Goal: Information Seeking & Learning: Learn about a topic

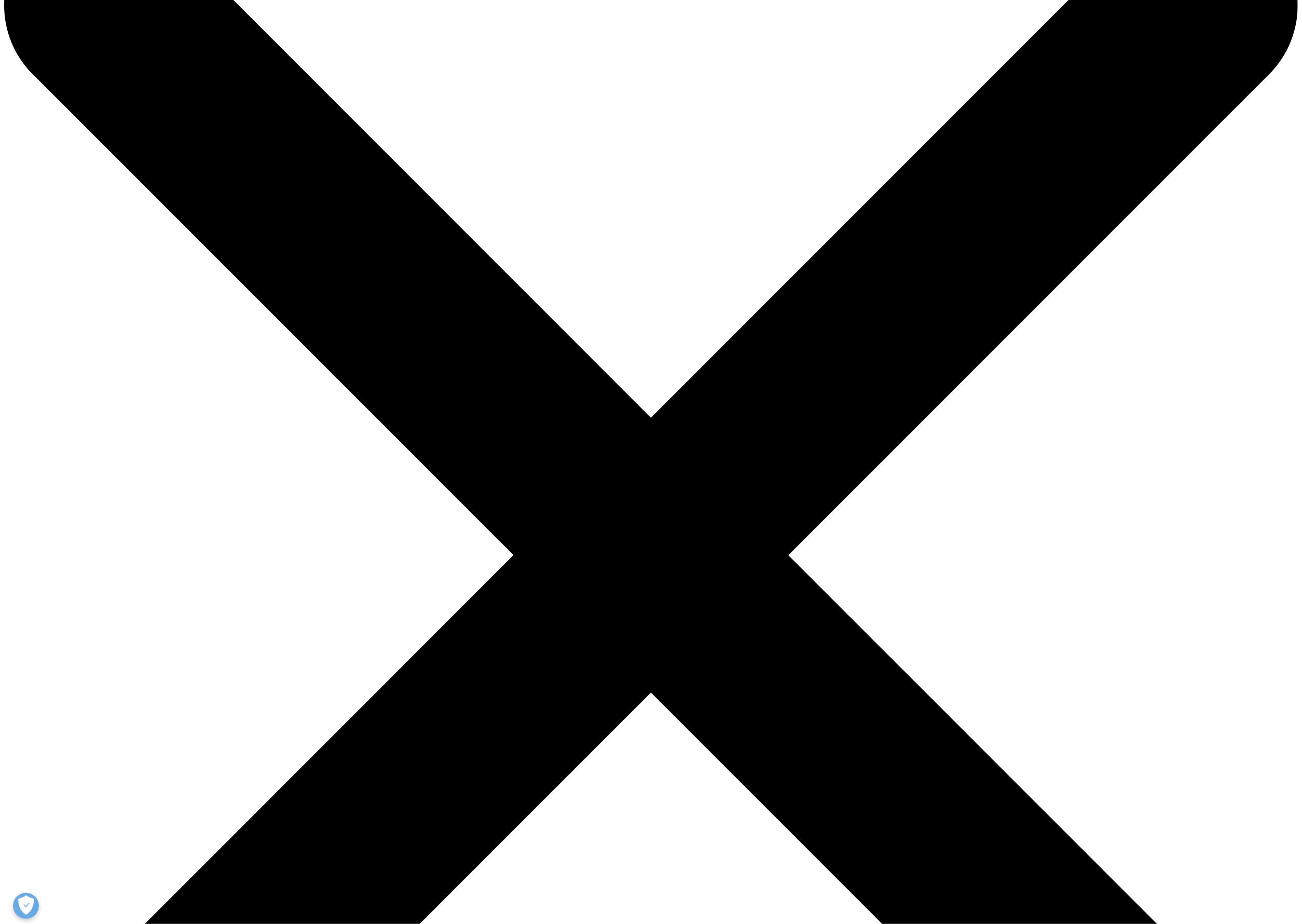
scroll to position [109, 0]
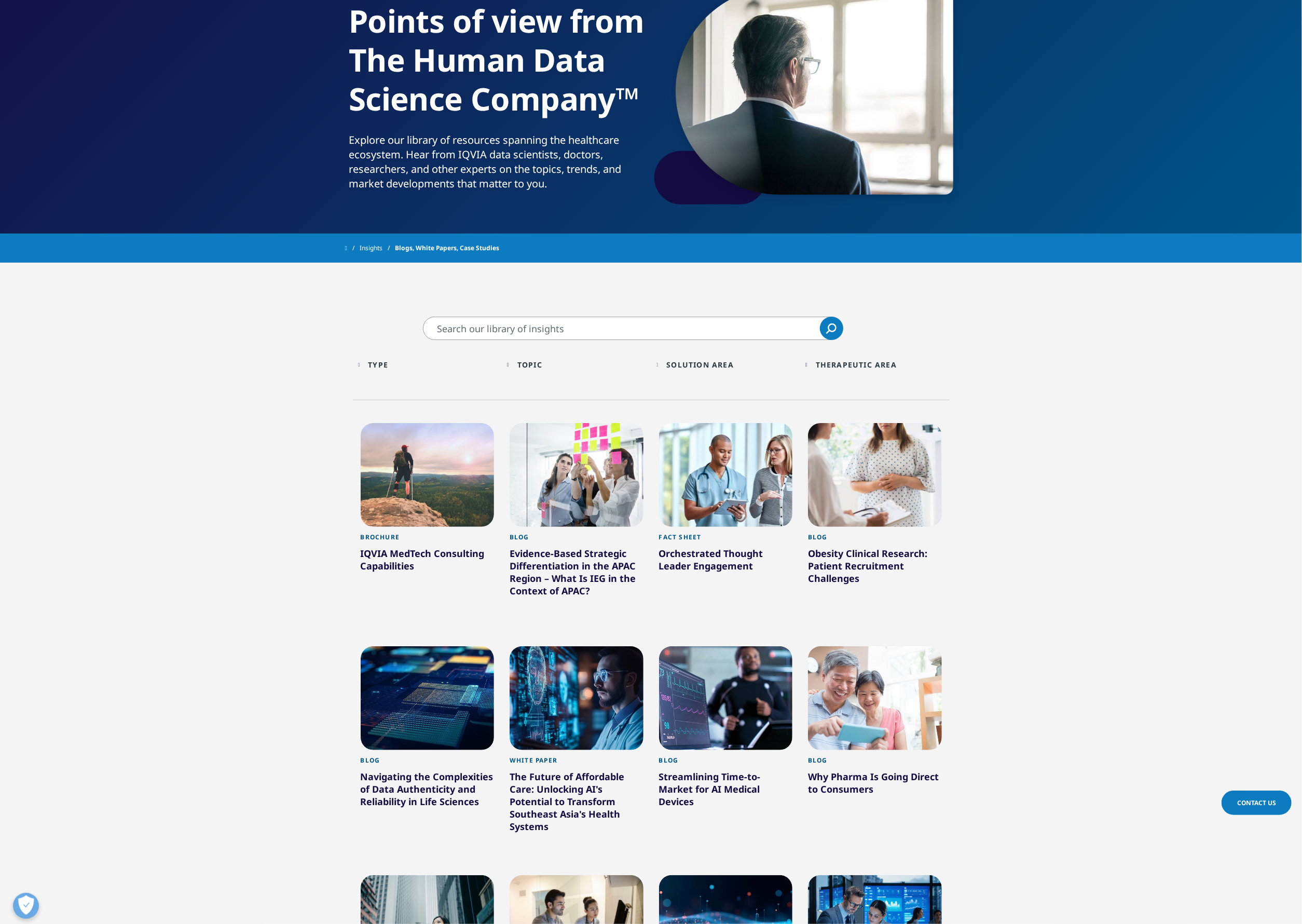
click at [740, 493] on div at bounding box center [726, 475] width 134 height 103
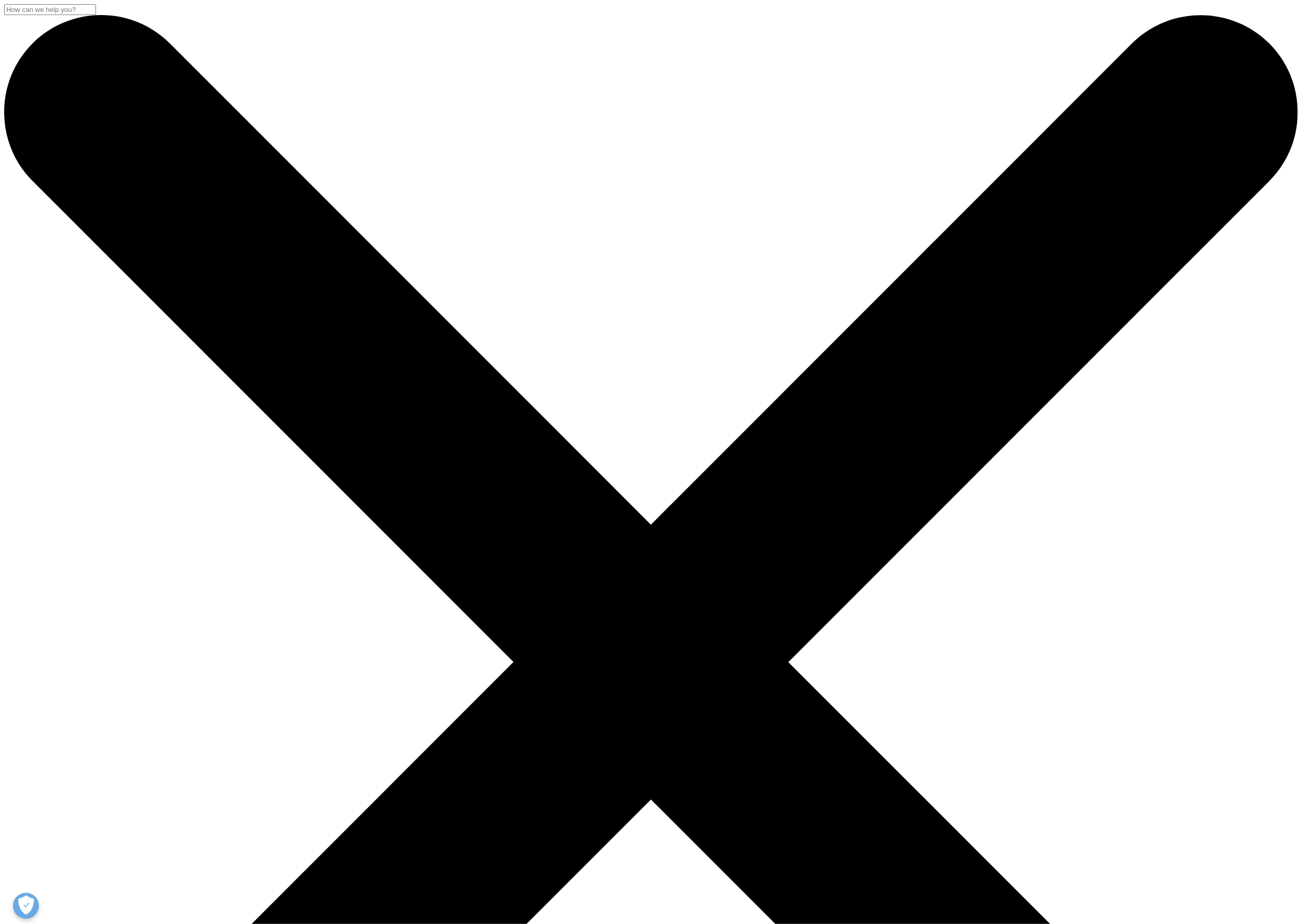
scroll to position [401, 612]
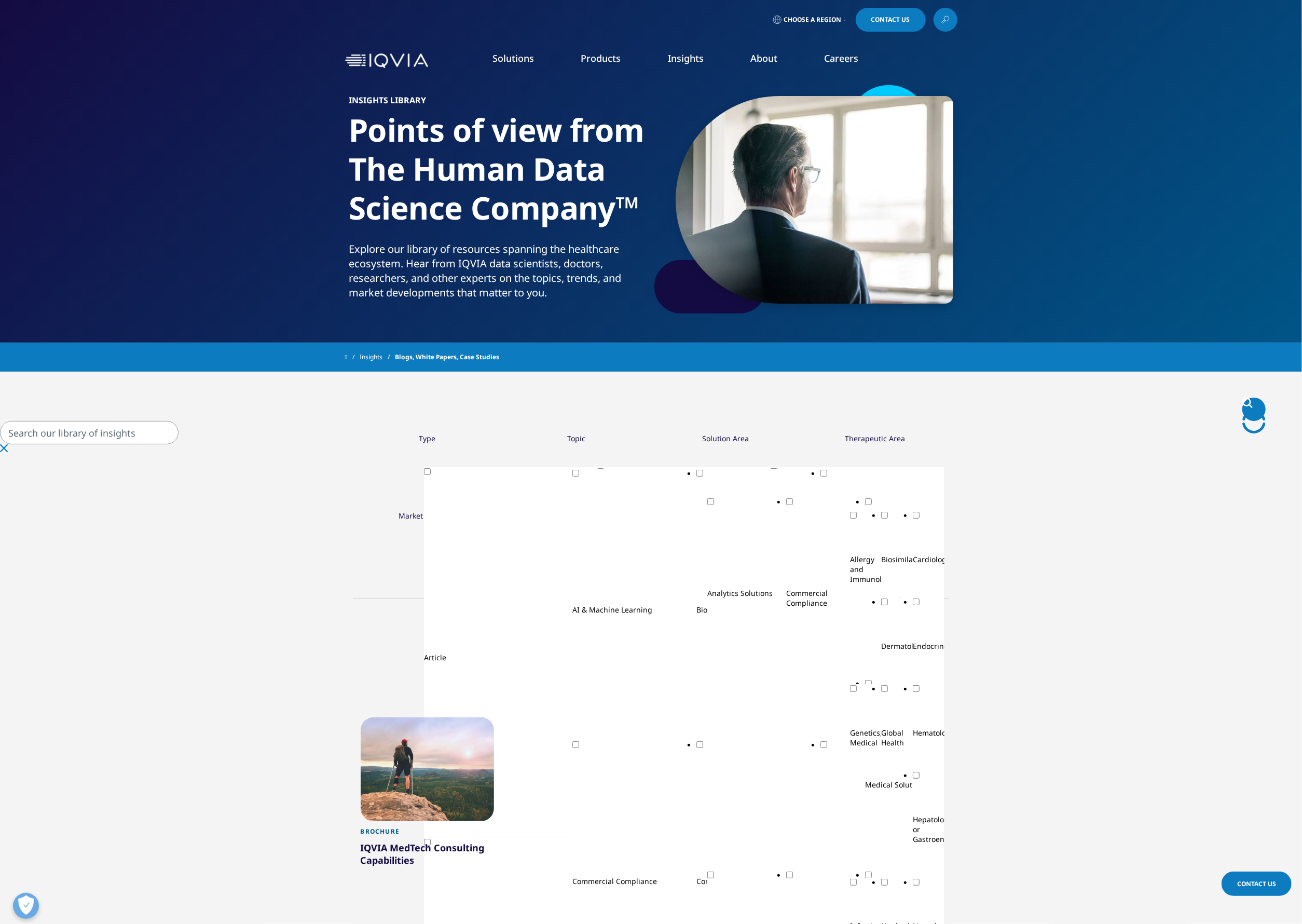
click at [425, 717] on div at bounding box center [427, 768] width 134 height 103
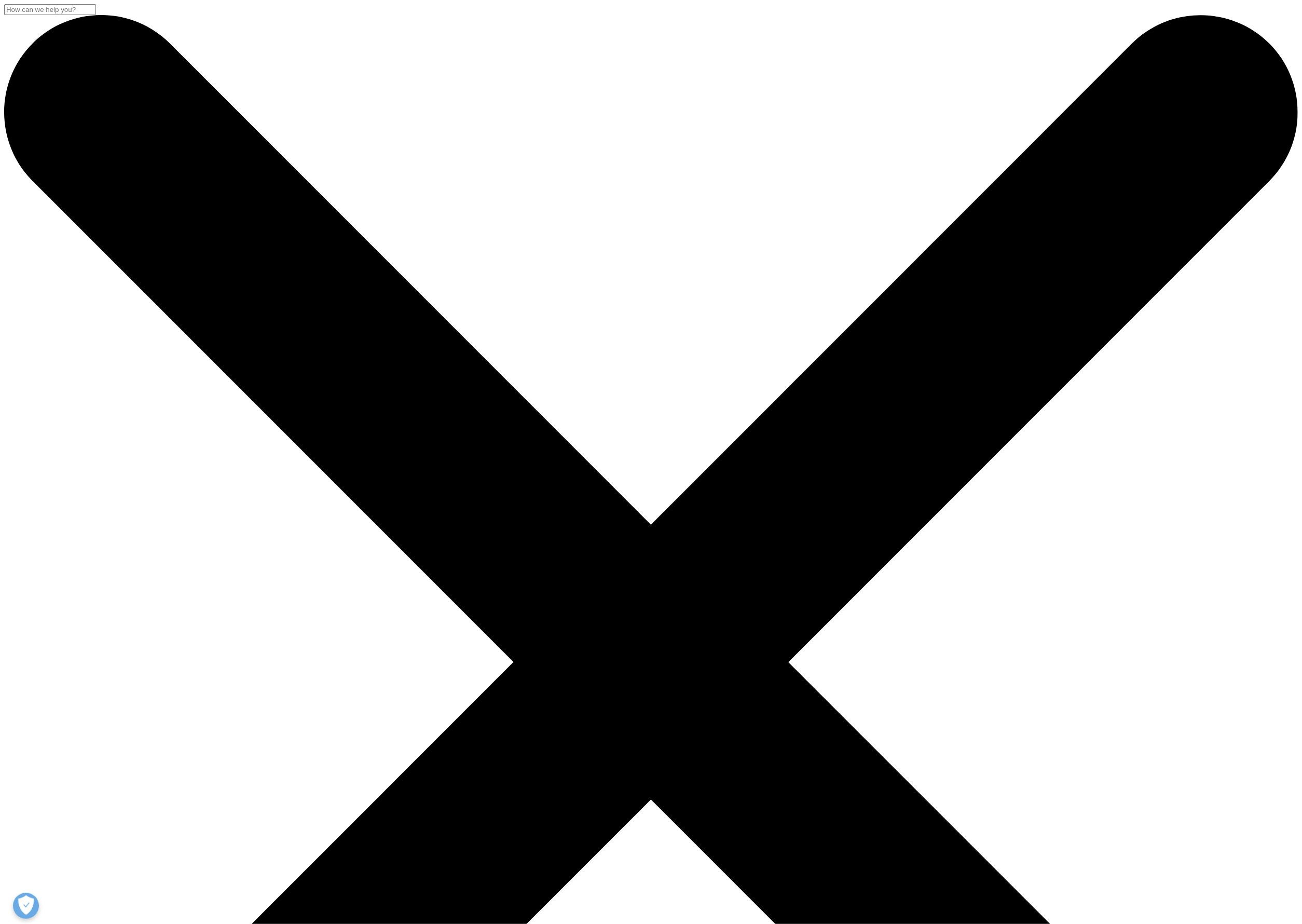
scroll to position [276, 612]
